Goal: Connect with others: Connect with others

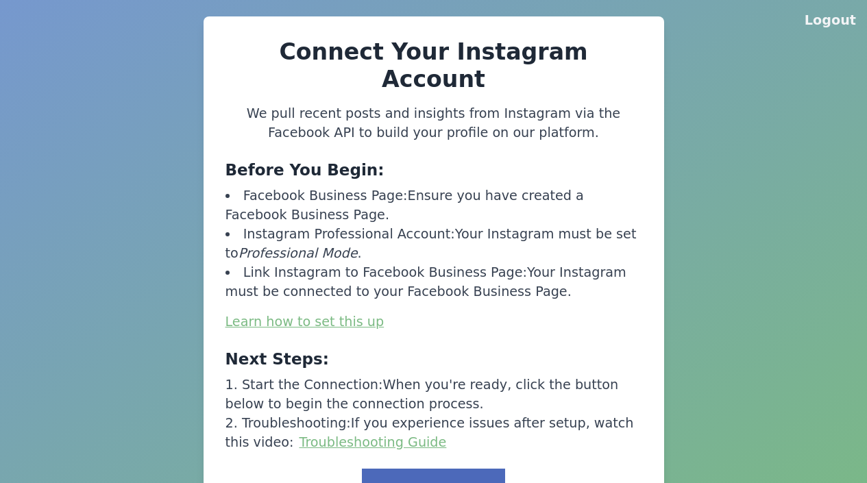
click at [438, 469] on button "Link to Facebook" at bounding box center [433, 490] width 143 height 42
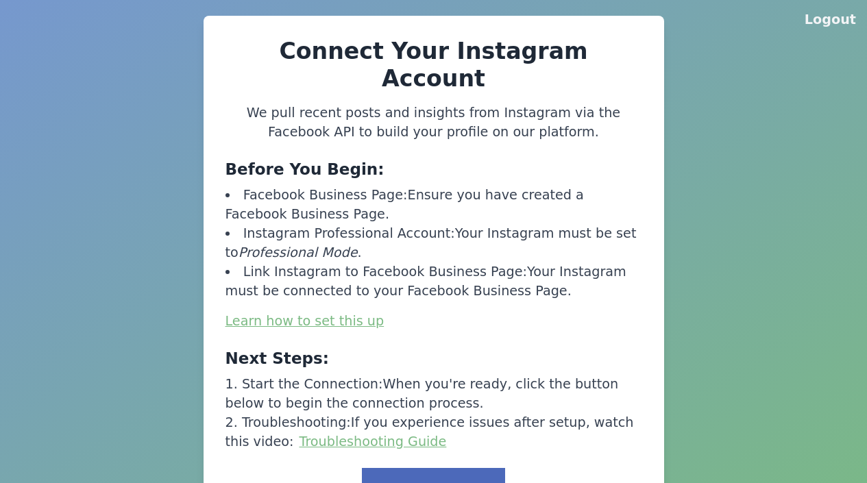
click at [438, 468] on button "Link to Facebook" at bounding box center [433, 489] width 143 height 42
click at [822, 23] on button "Logout" at bounding box center [829, 19] width 51 height 19
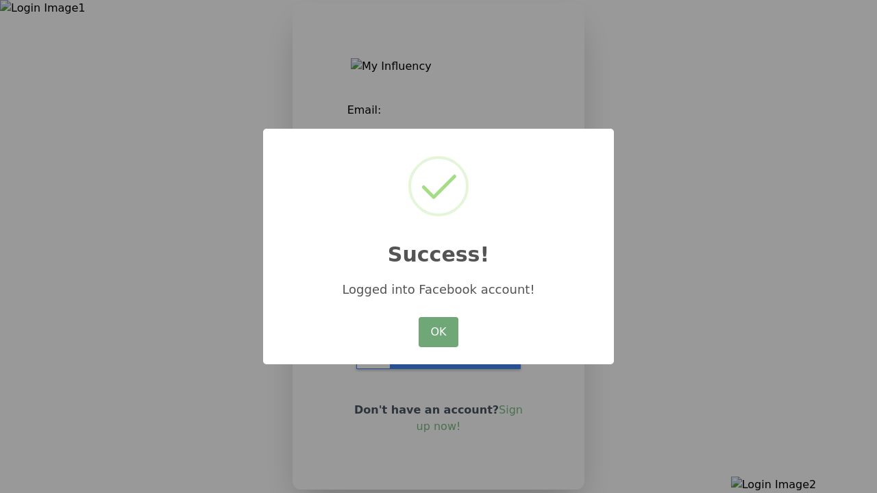
click at [430, 325] on button "OK" at bounding box center [439, 332] width 40 height 30
